Goal: Information Seeking & Learning: Learn about a topic

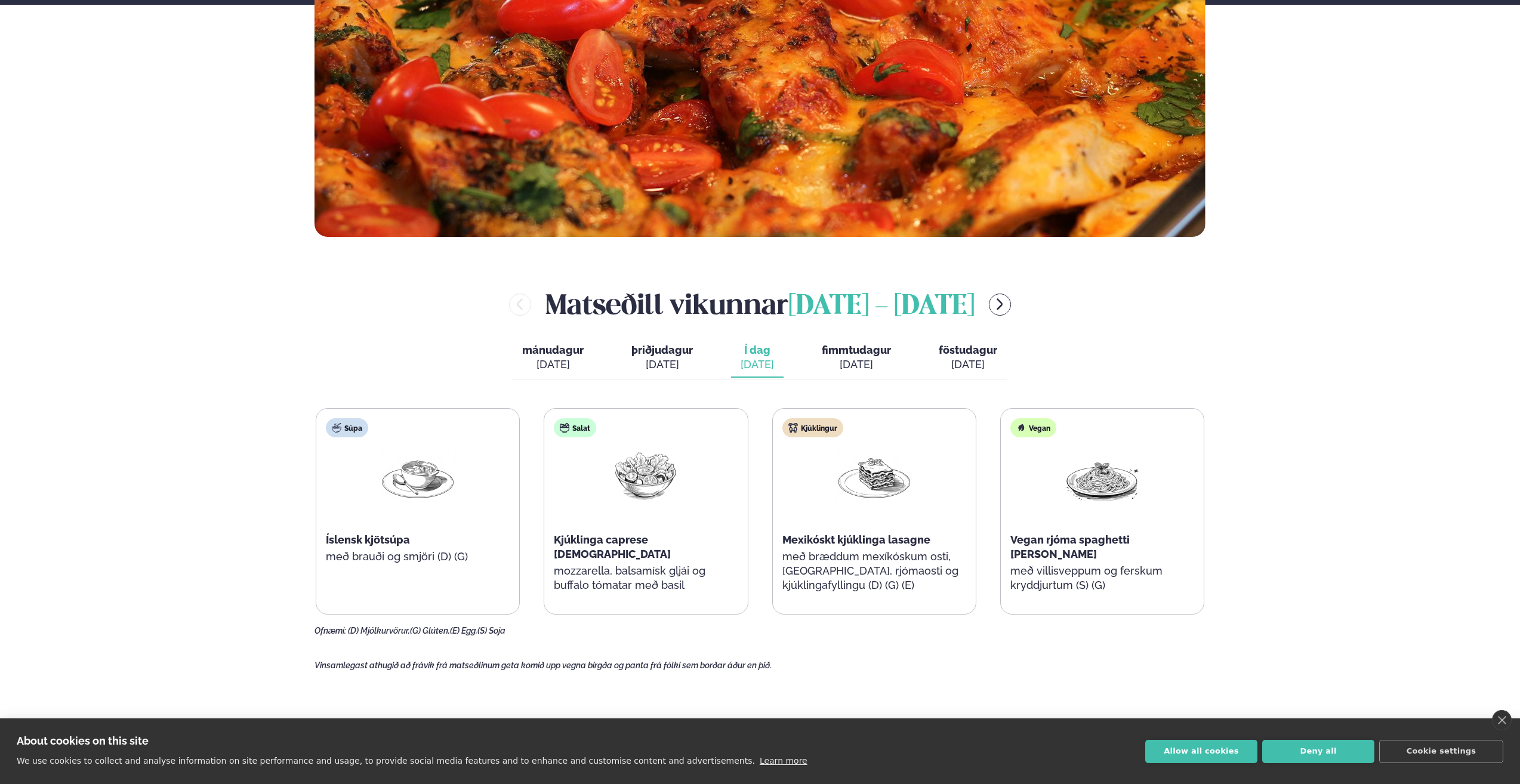
scroll to position [477, 0]
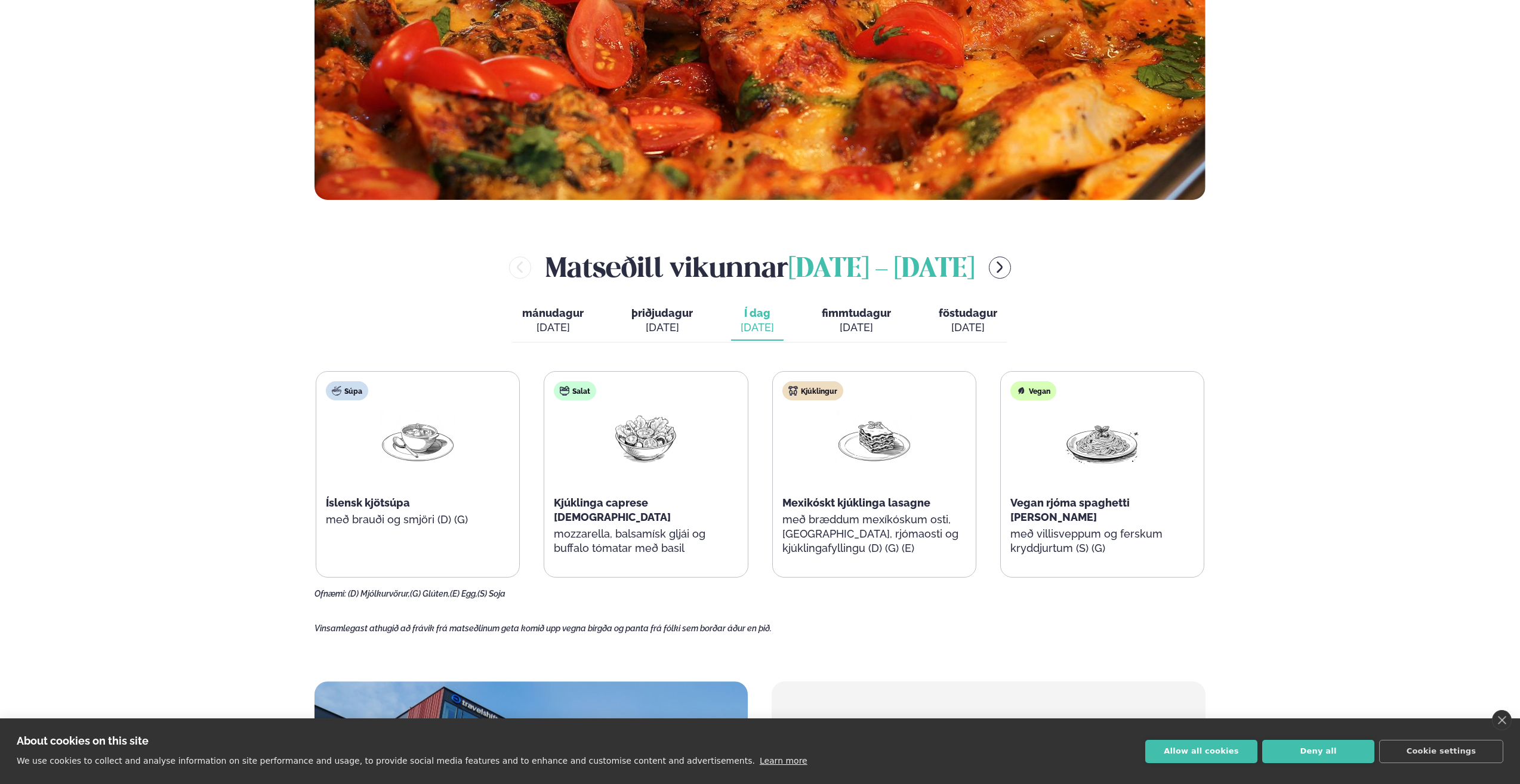
click at [253, 435] on div "Þjónusta Hádegismatur fyrir fyrirtæki Fyrirtækja veitingar Einkapartý Matseðill…" at bounding box center [760, 560] width 1520 height 2075
click at [284, 420] on main "[PERSON_NAME] / Vikumatseðill Vikulegt matseðill okkar Komdu með á dagana þar s…" at bounding box center [760, 437] width 963 height 1829
click at [1501, 718] on link "close" at bounding box center [1501, 720] width 19 height 20
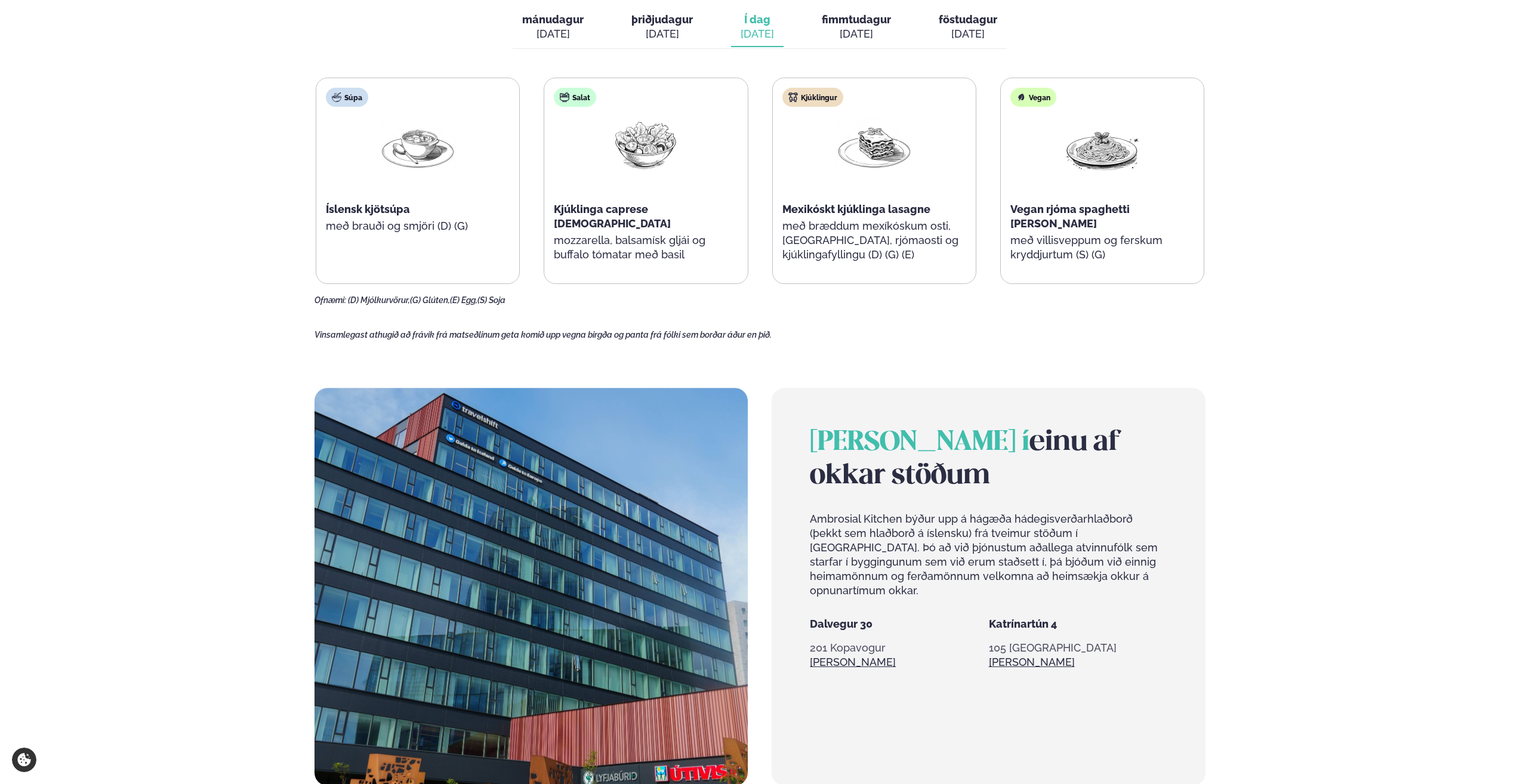
scroll to position [776, 0]
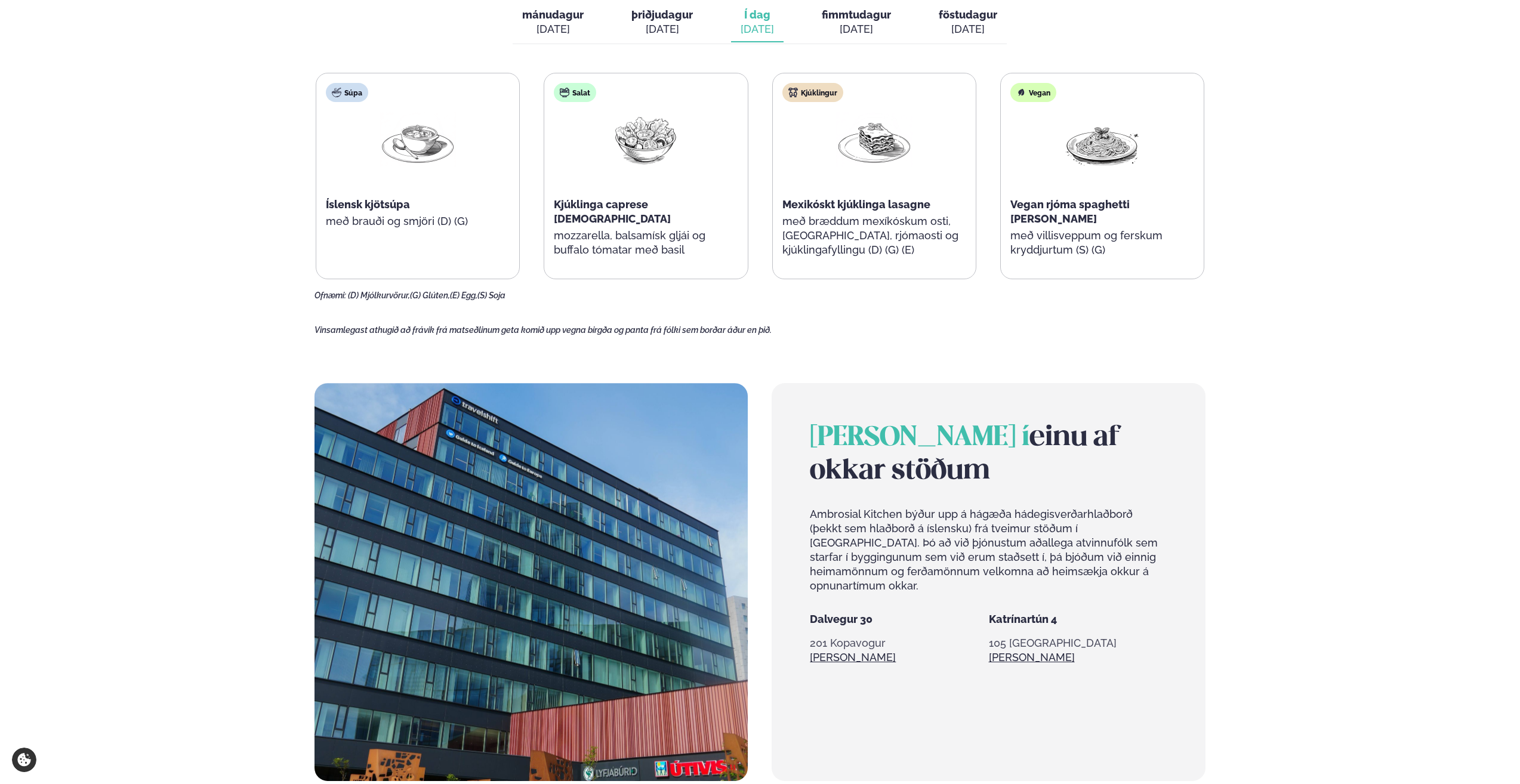
click at [887, 440] on span "[PERSON_NAME] í" at bounding box center [919, 438] width 219 height 26
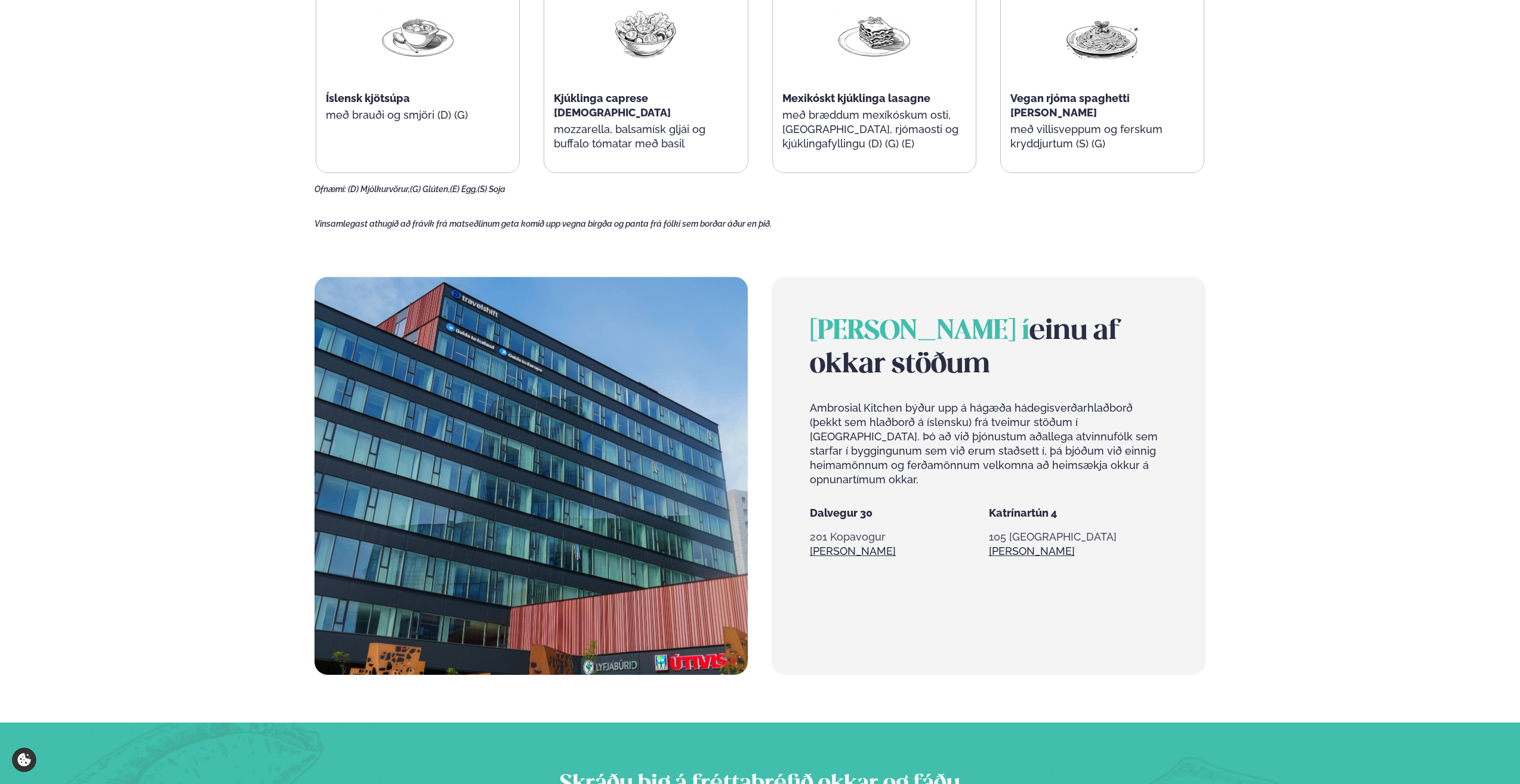
scroll to position [690, 0]
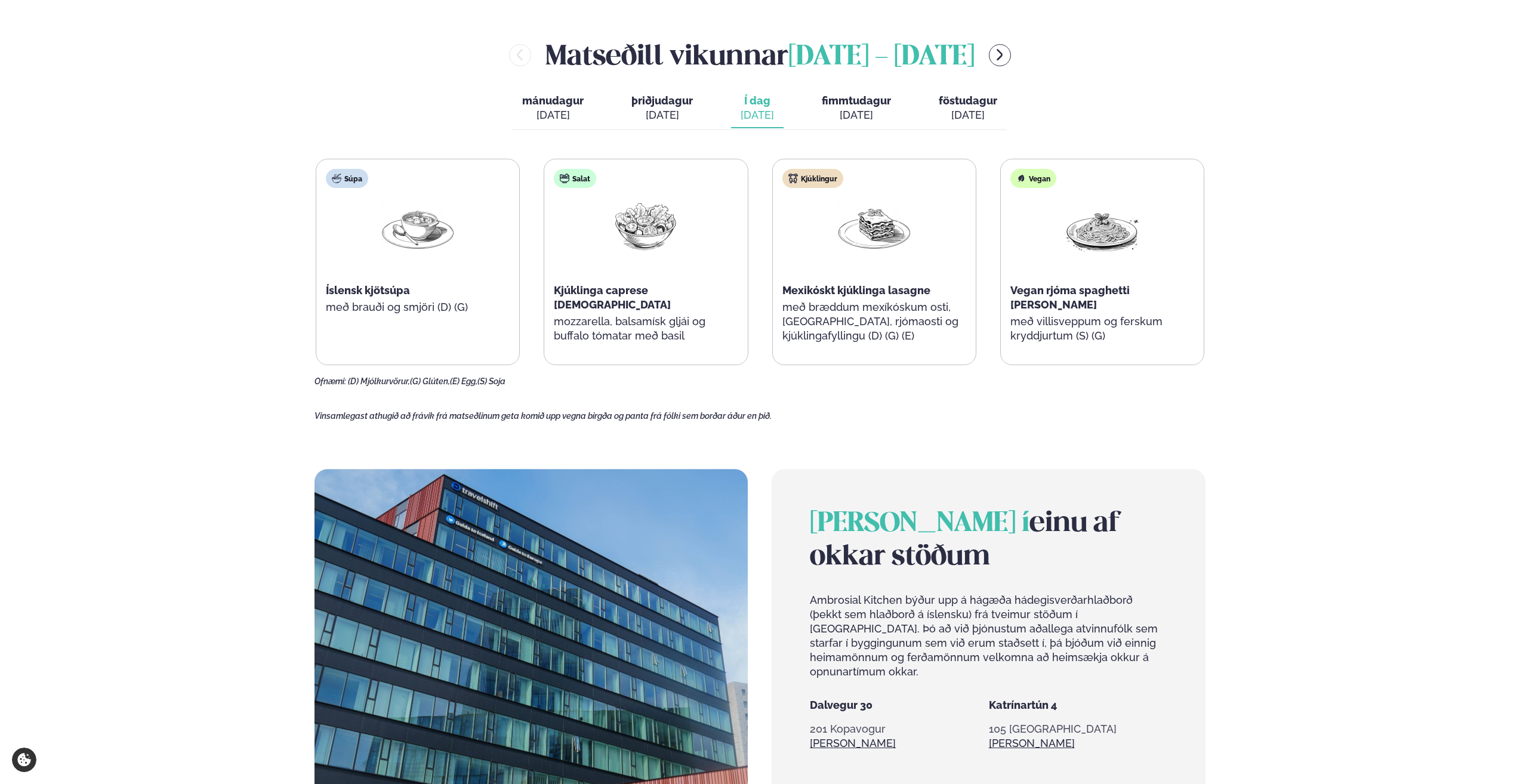
click at [291, 430] on main "[PERSON_NAME] / Vikumatseðill Vikulegt matseðill okkar Komdu með á dagana þar s…" at bounding box center [760, 225] width 963 height 1829
click at [294, 418] on main "[PERSON_NAME] / Vikumatseðill Vikulegt matseðill okkar Komdu með á dagana þar s…" at bounding box center [760, 225] width 963 height 1829
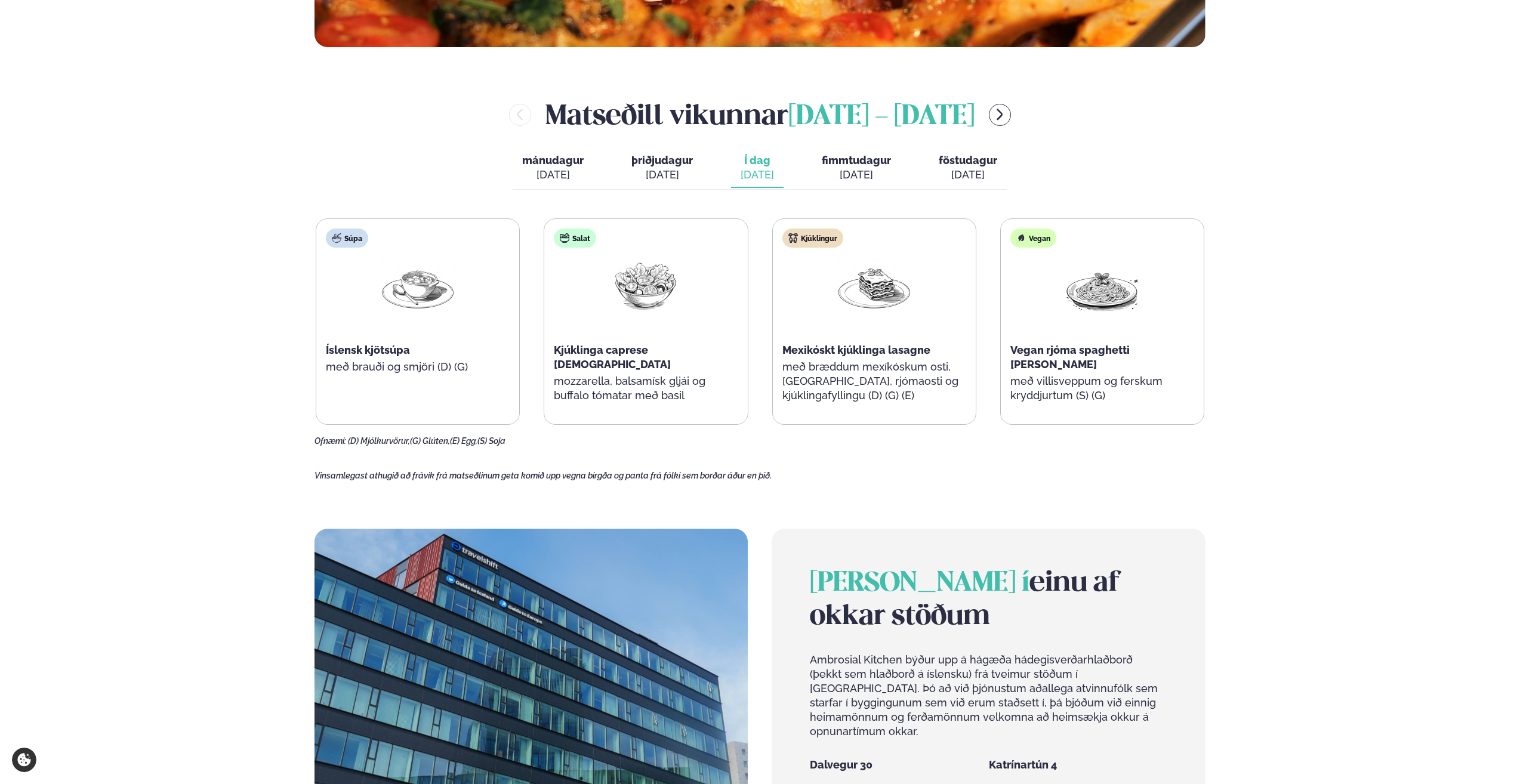
scroll to position [571, 0]
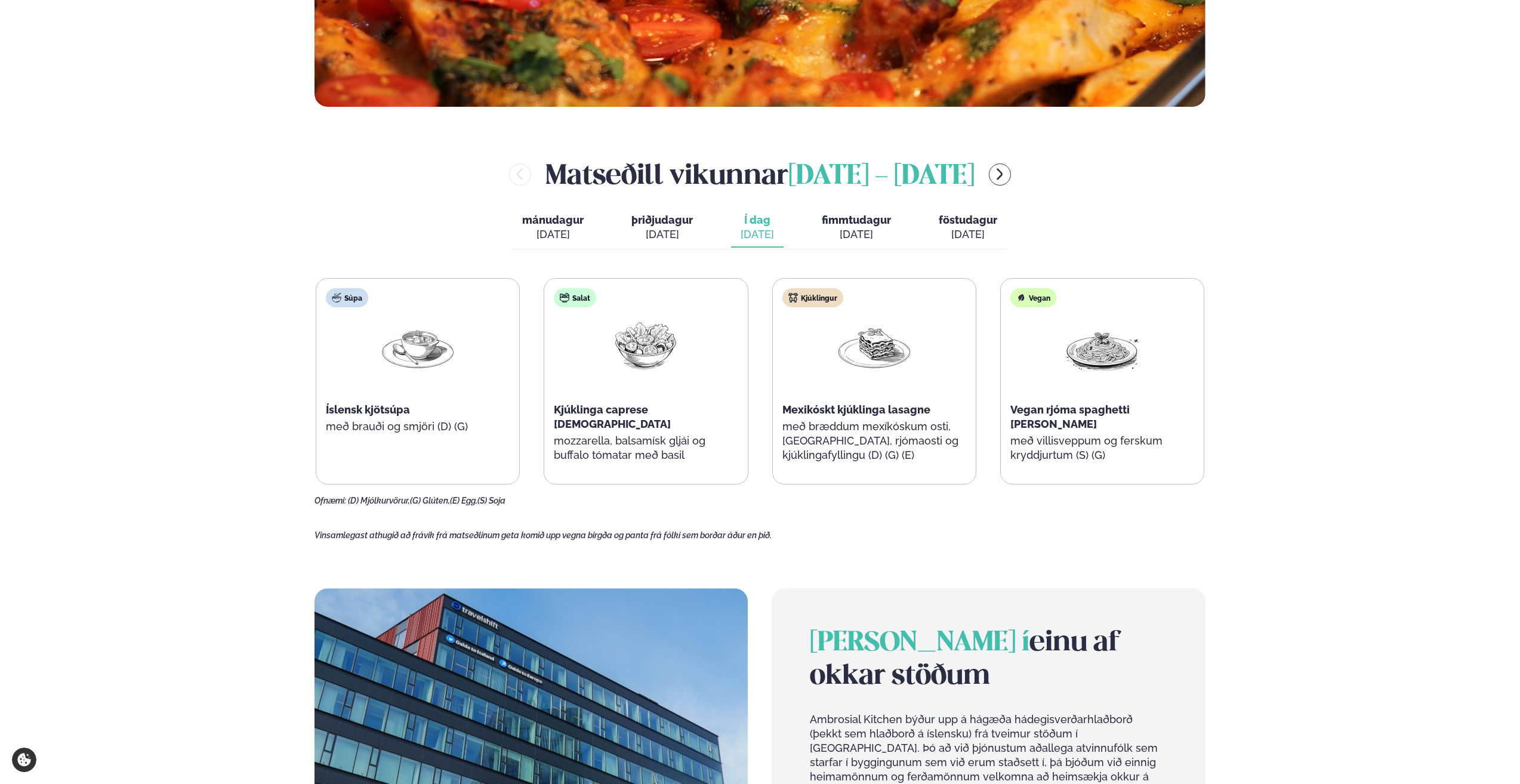
click at [872, 240] on div "[DATE]" at bounding box center [856, 234] width 70 height 14
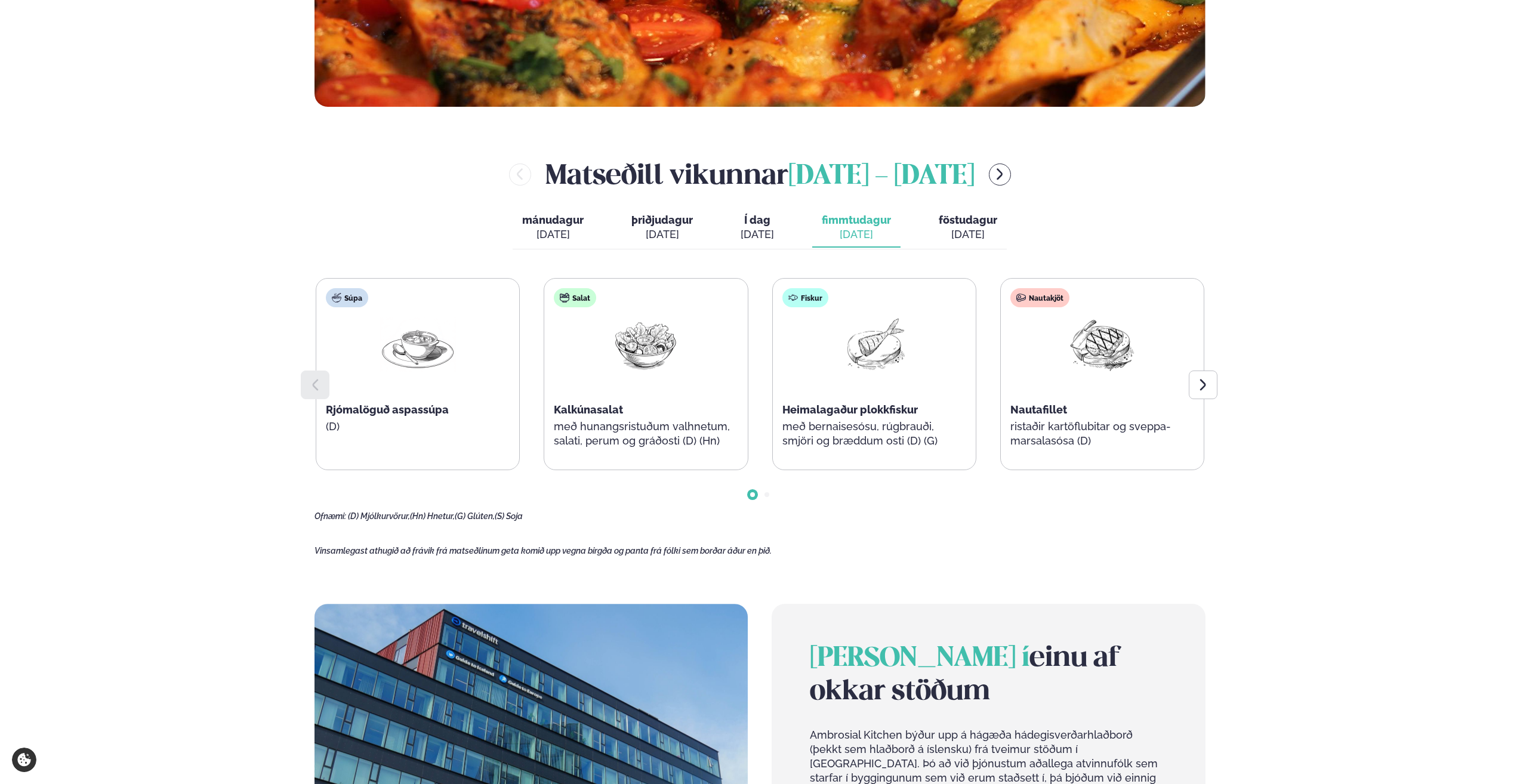
click at [952, 220] on span "föstudagur" at bounding box center [968, 220] width 58 height 12
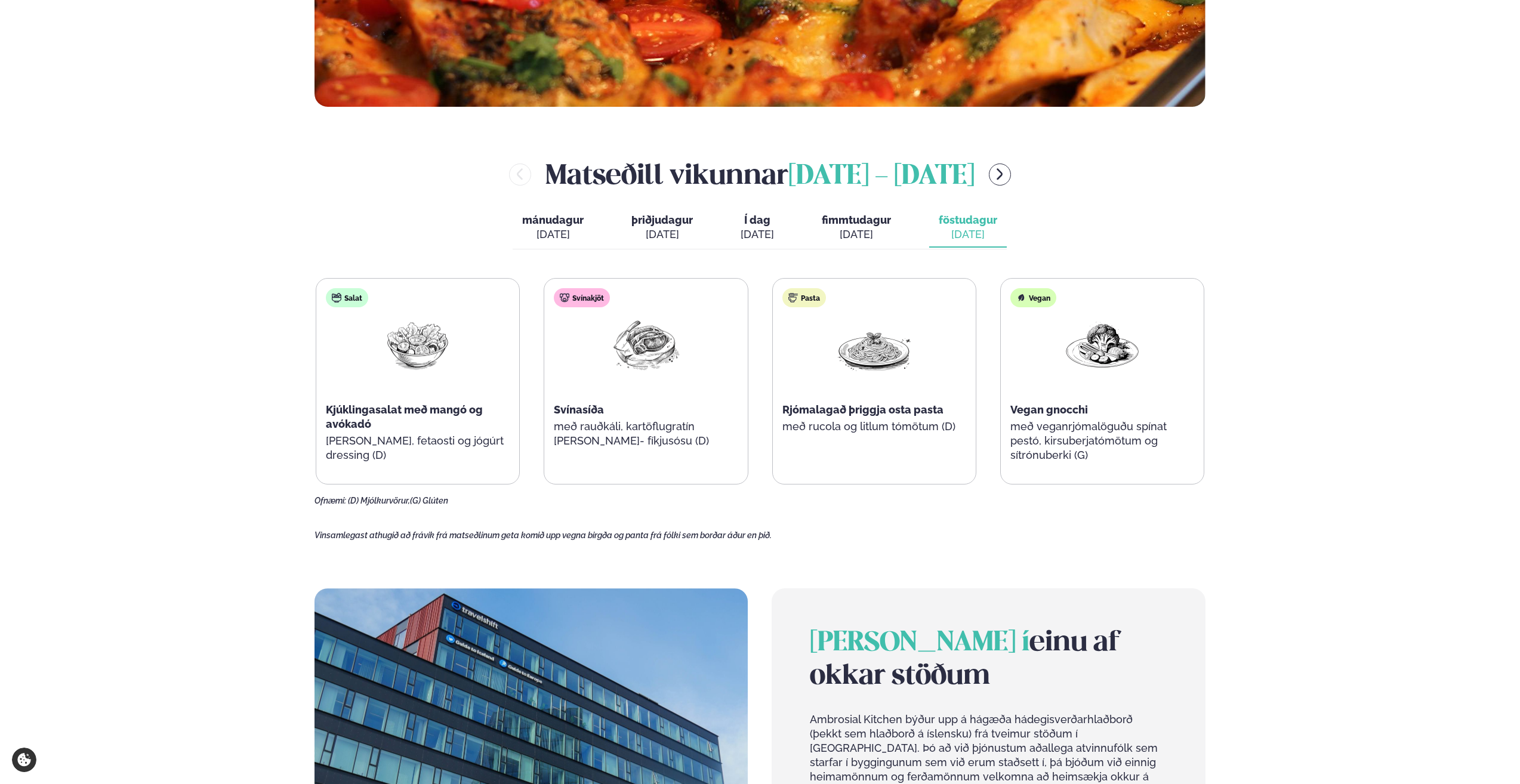
click at [868, 235] on div "[DATE]" at bounding box center [856, 234] width 70 height 14
